Goal: Find contact information: Obtain details needed to contact an individual or organization

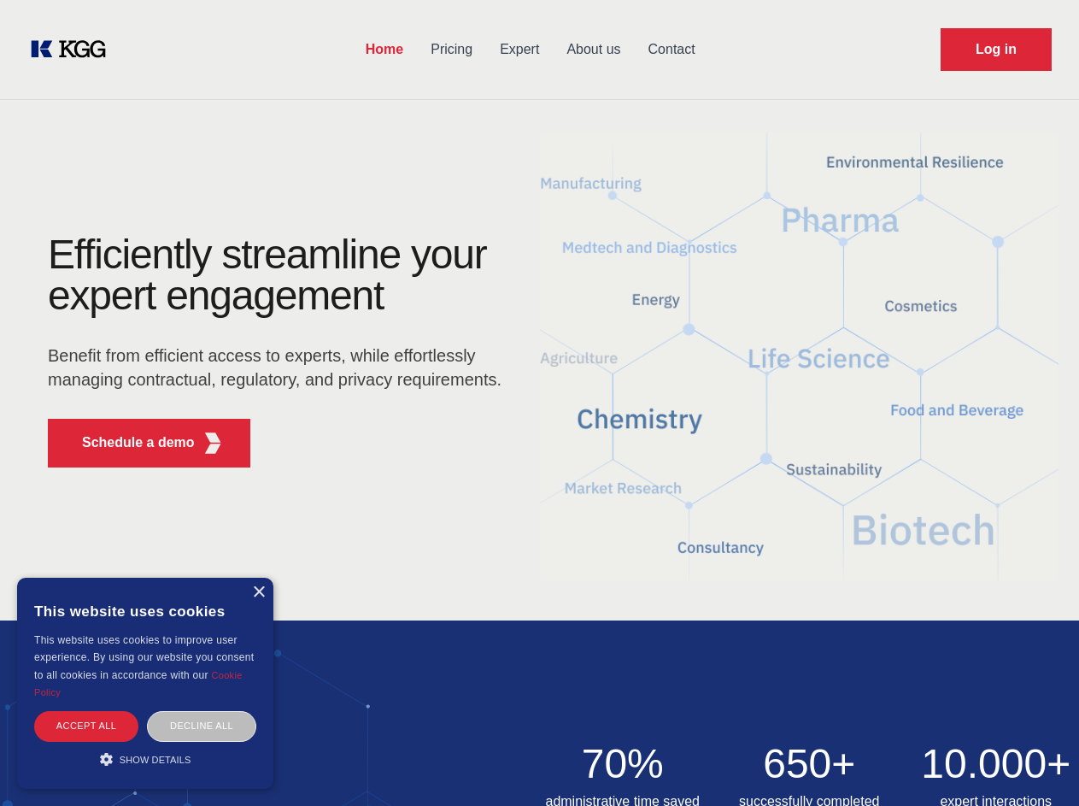
click at [539, 403] on div "Efficiently streamline your expert engagement Benefit from efficient access to …" at bounding box center [281, 357] width 520 height 247
click at [128, 443] on p "Schedule a demo" at bounding box center [138, 442] width 113 height 21
click at [258, 592] on div "× This website uses cookies This website uses cookies to improve user experienc…" at bounding box center [145, 683] width 256 height 211
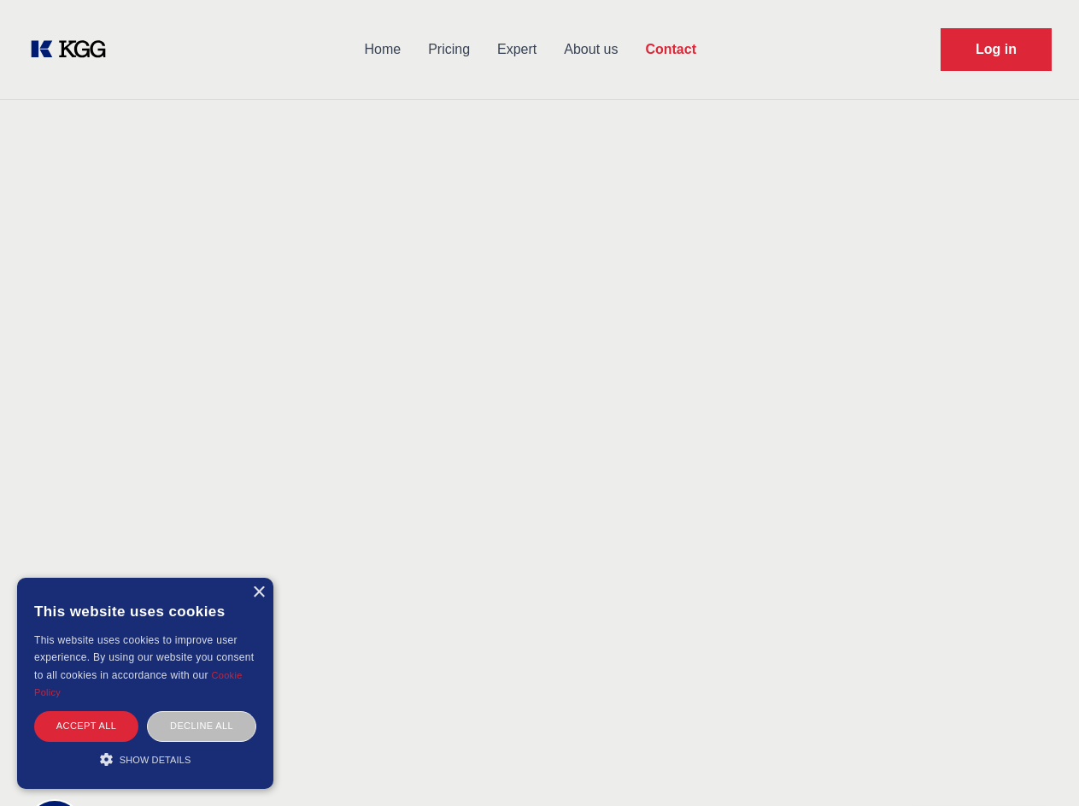
click at [86, 726] on div "Accept all" at bounding box center [86, 726] width 104 height 30
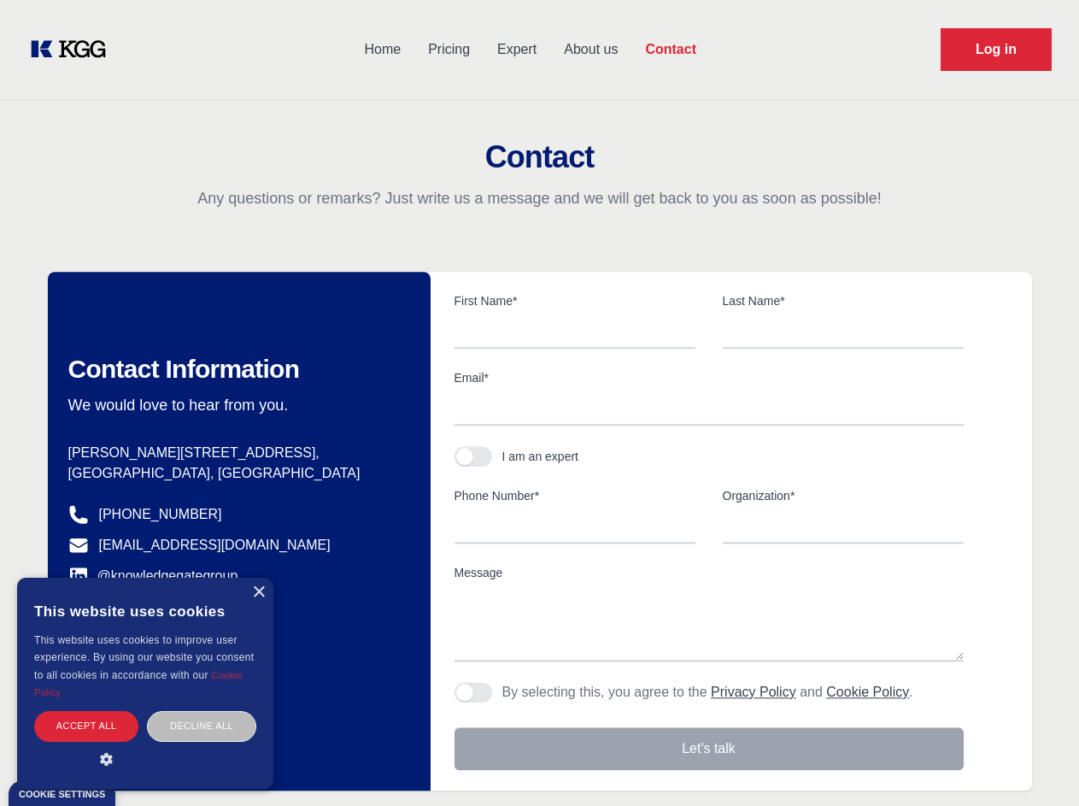
click at [202, 726] on body "Home Pricing Expert About us Contact Log in Contact Any questions or remarks? J…" at bounding box center [539, 751] width 1079 height 1502
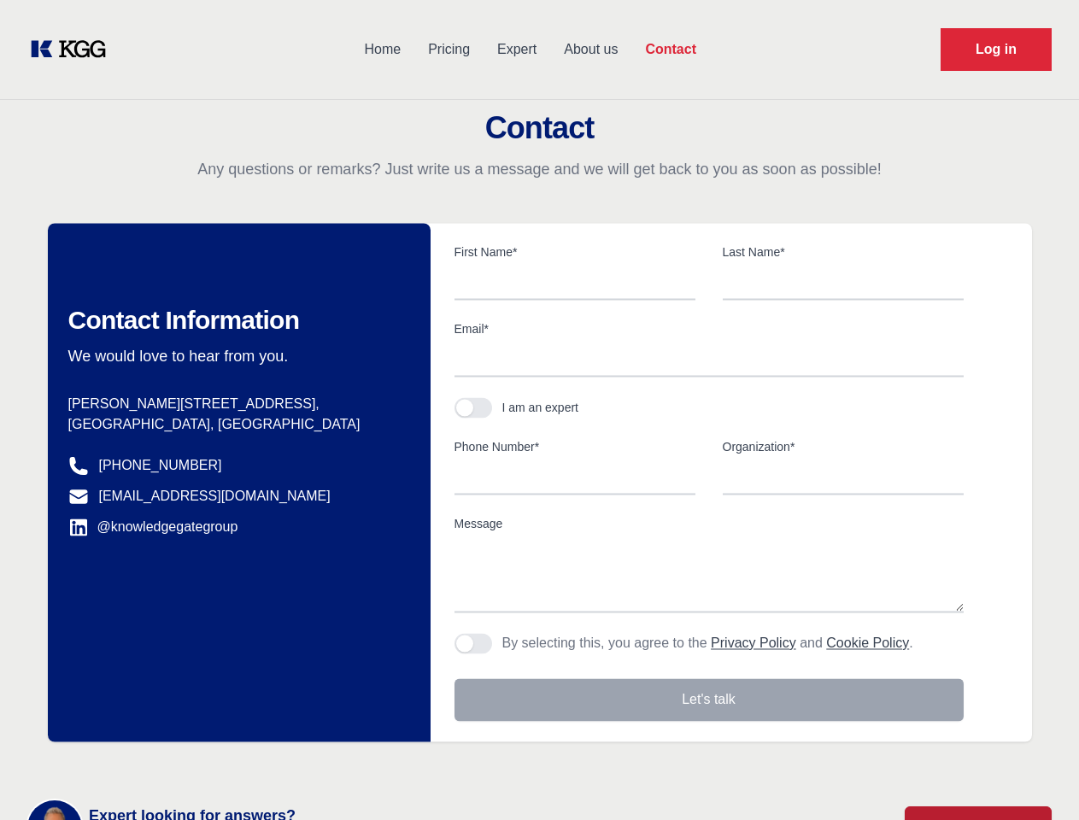
click at [145, 759] on main "Contact Any questions or remarks? Just write us a message and we will get back …" at bounding box center [539, 445] width 1079 height 890
